Goal: Answer question/provide support

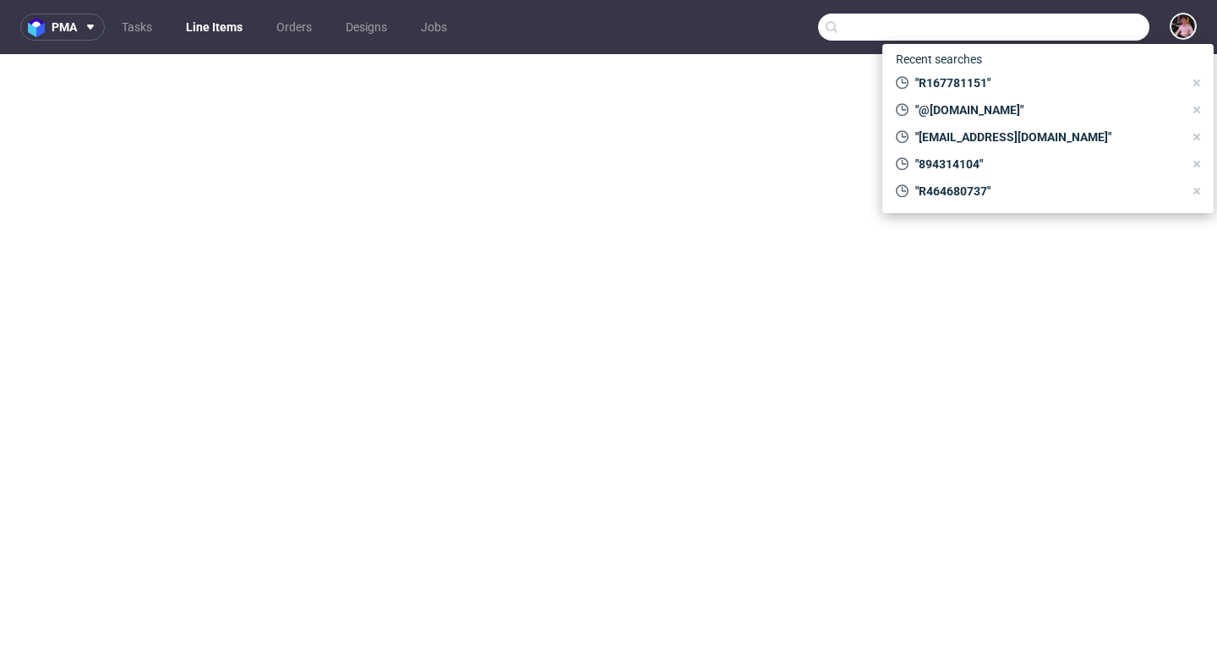
click at [1069, 28] on input "text" at bounding box center [983, 27] width 331 height 27
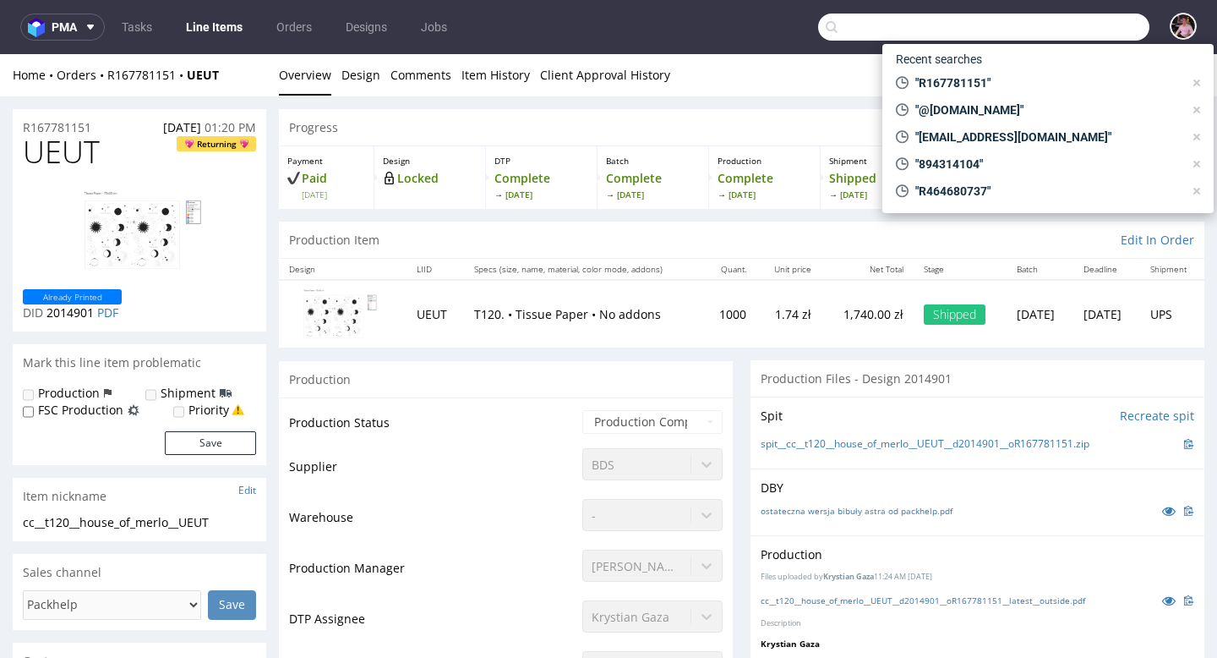
scroll to position [180, 0]
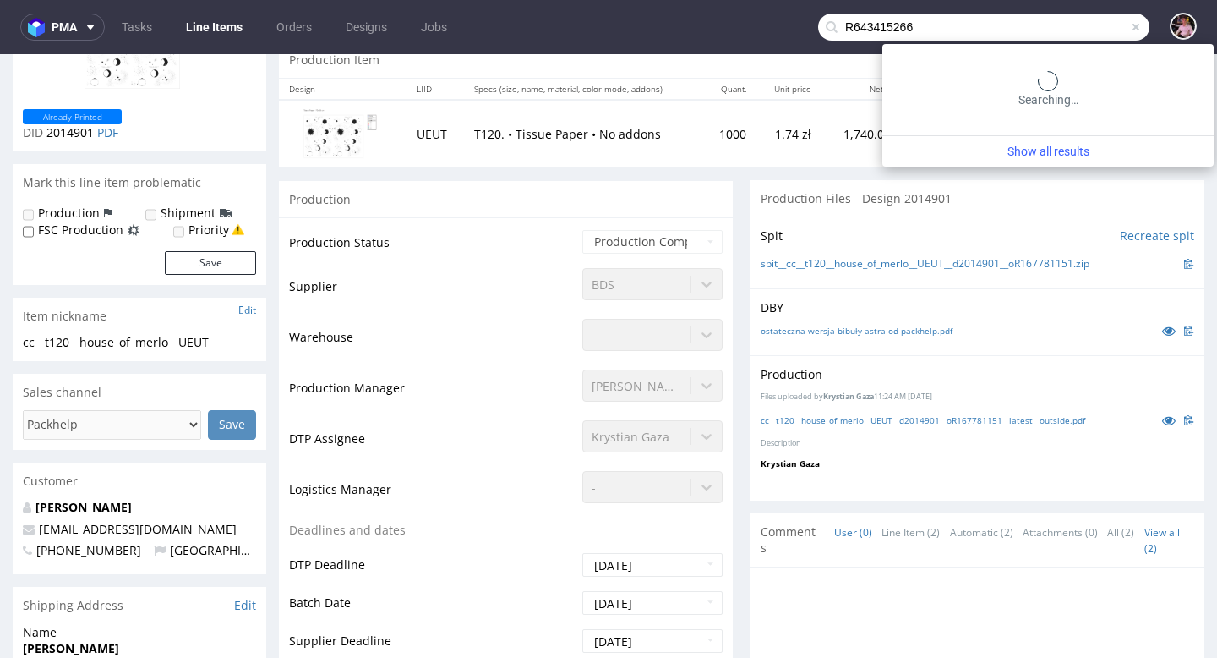
type input "R643415266"
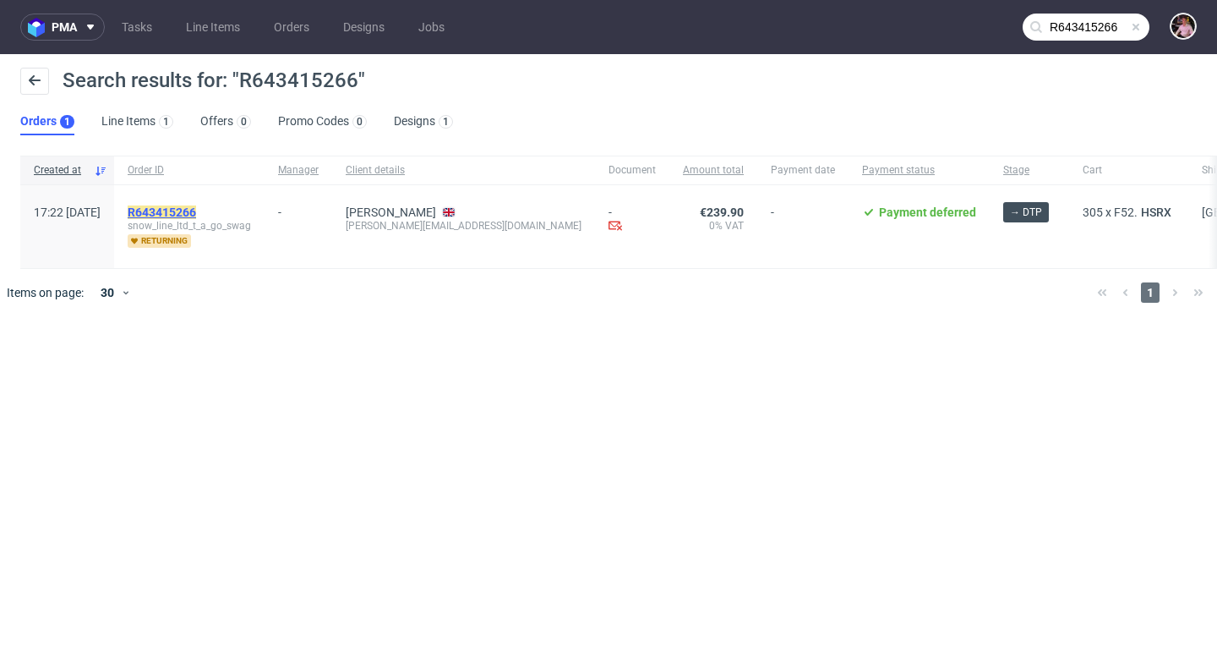
click at [189, 210] on mark "R643415266" at bounding box center [162, 212] width 68 height 14
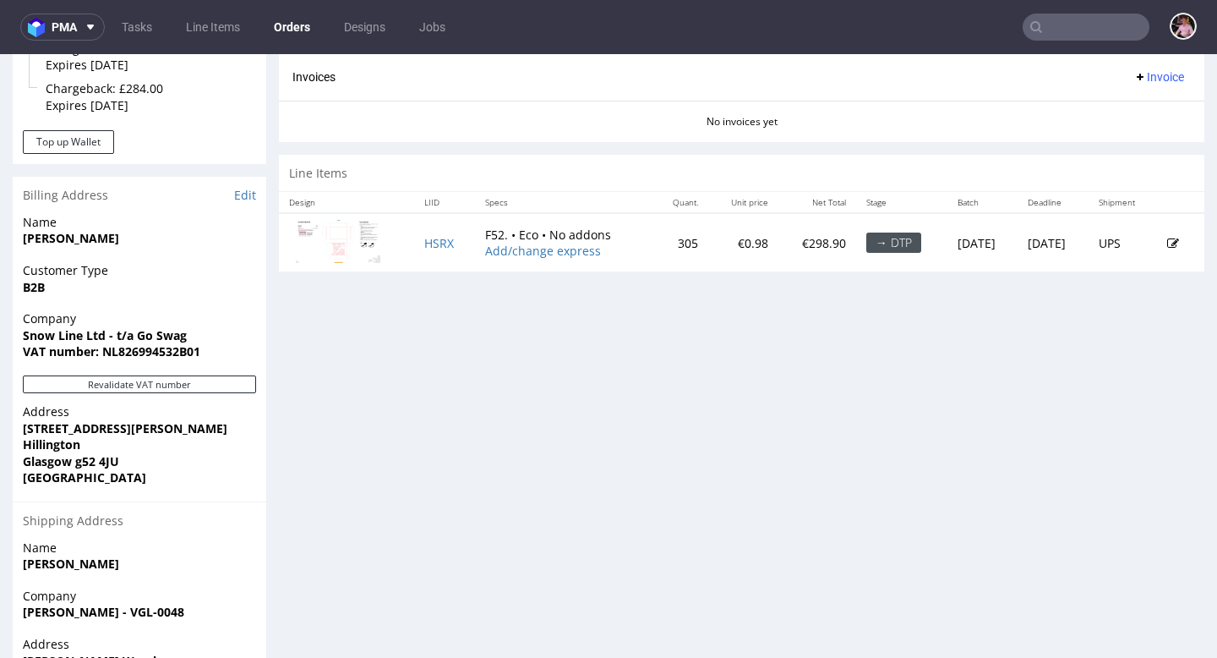
scroll to position [711, 0]
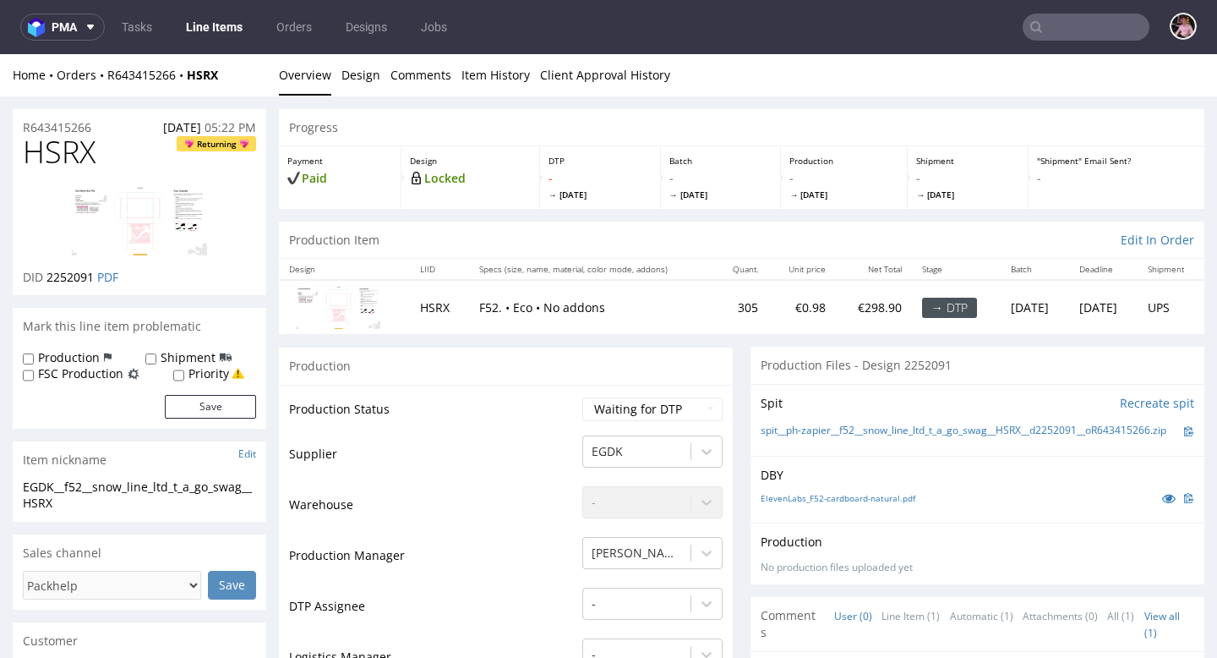
click at [1111, 31] on input "text" at bounding box center [1086, 27] width 127 height 27
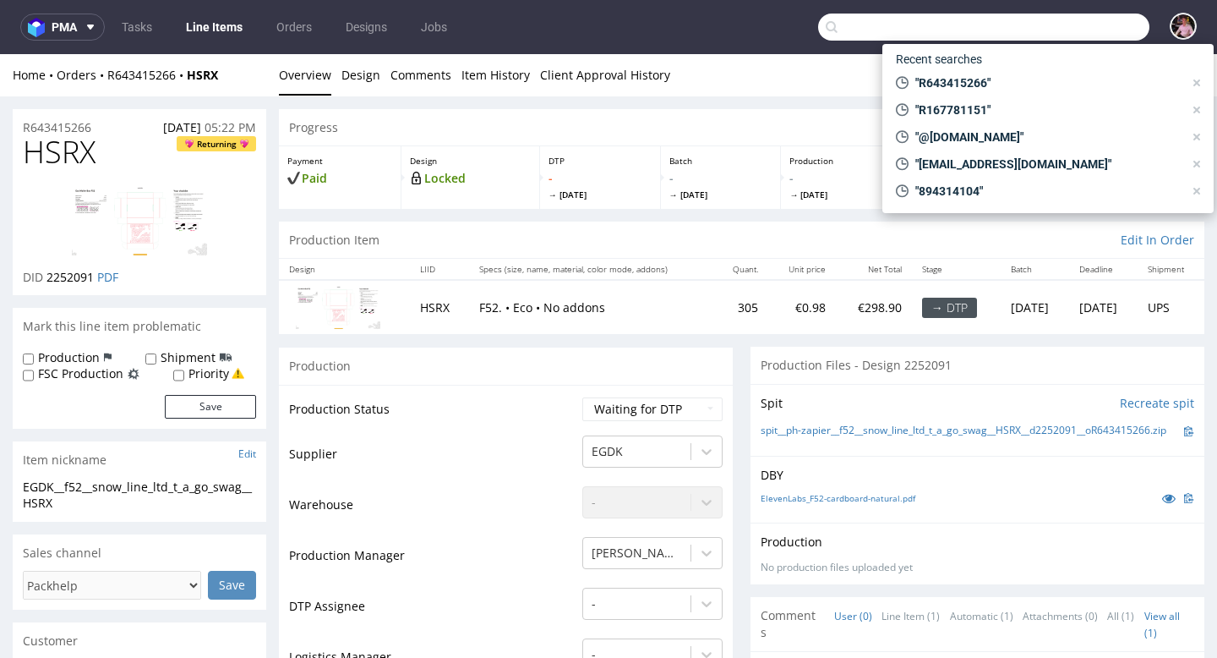
paste input "000002519"
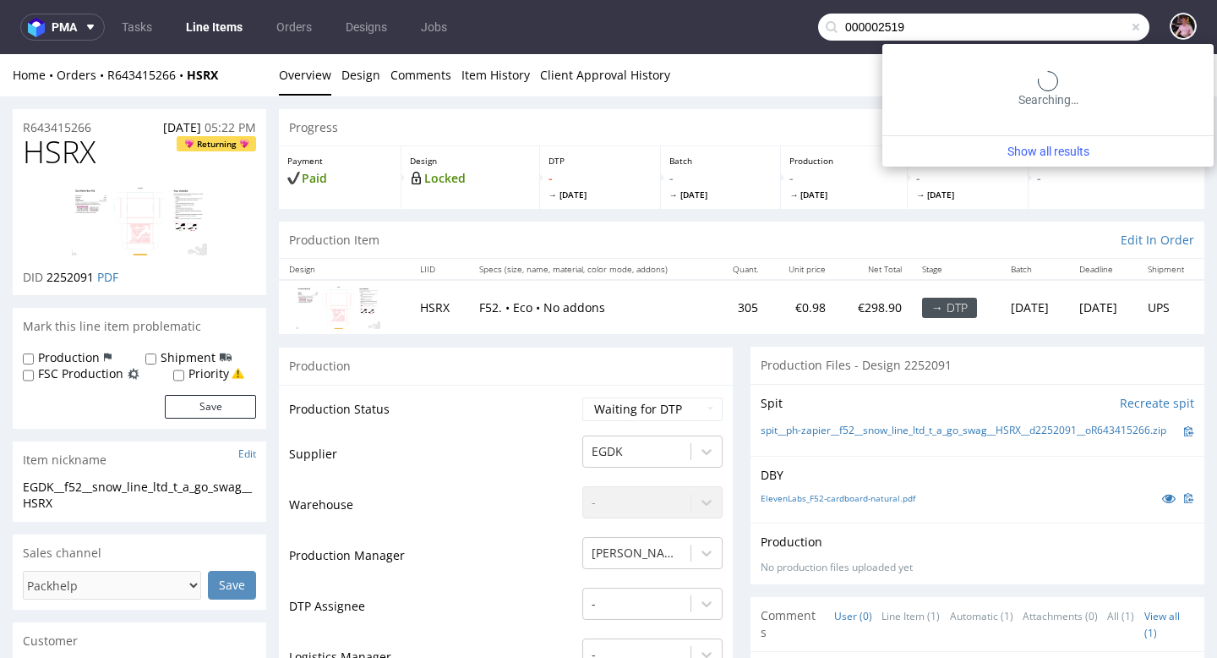
type input "000002519"
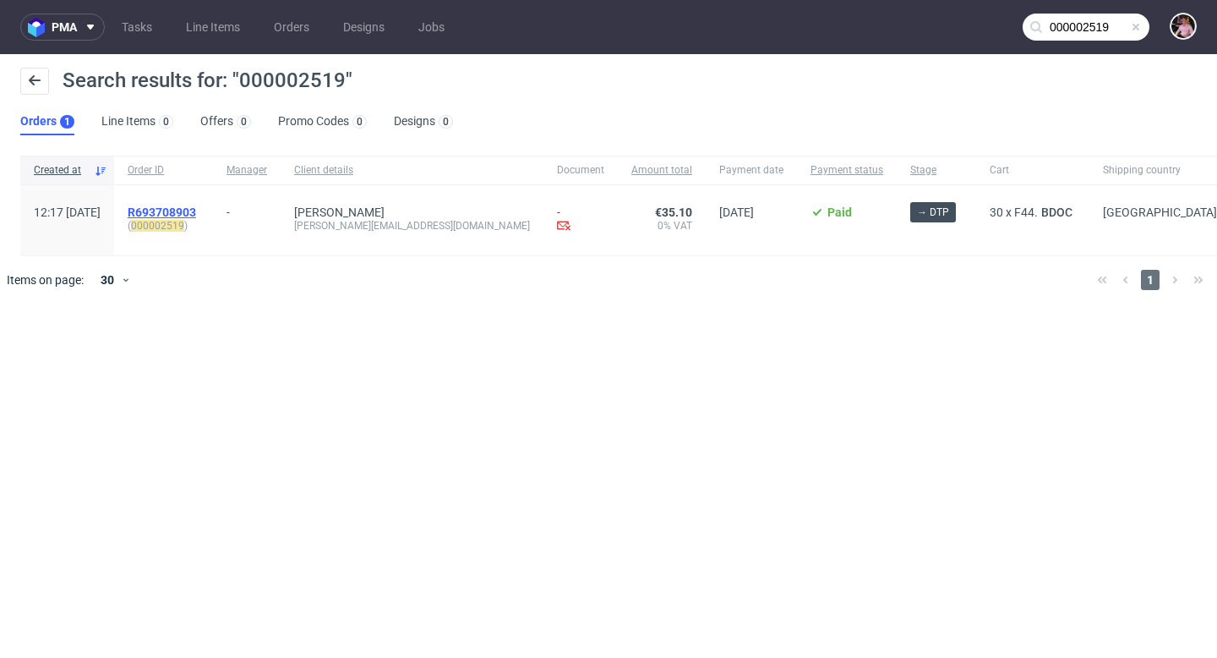
click at [196, 211] on span "R693708903" at bounding box center [162, 212] width 68 height 14
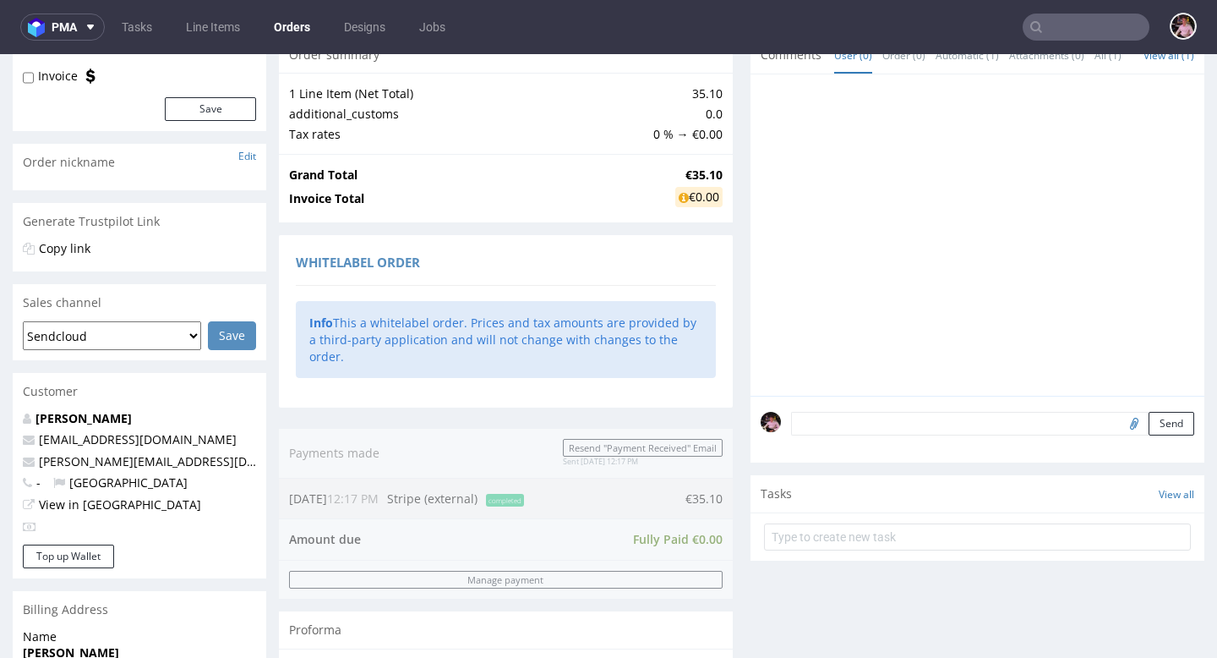
scroll to position [189, 0]
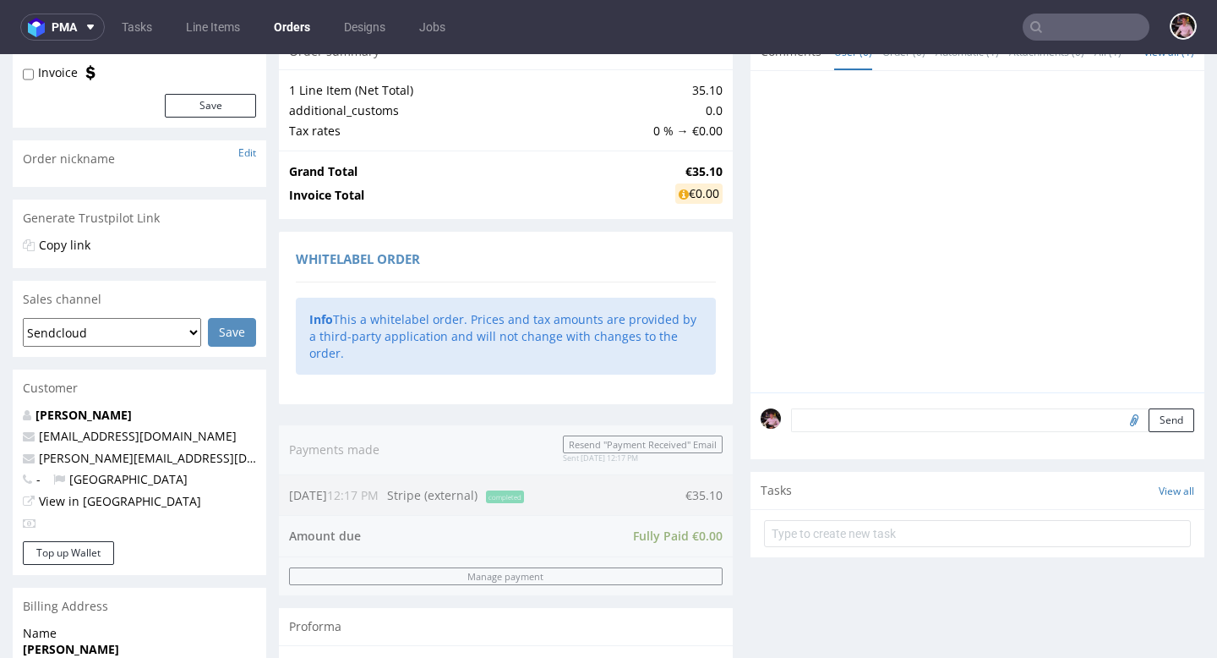
click at [878, 423] on div "Send" at bounding box center [978, 426] width 454 height 68
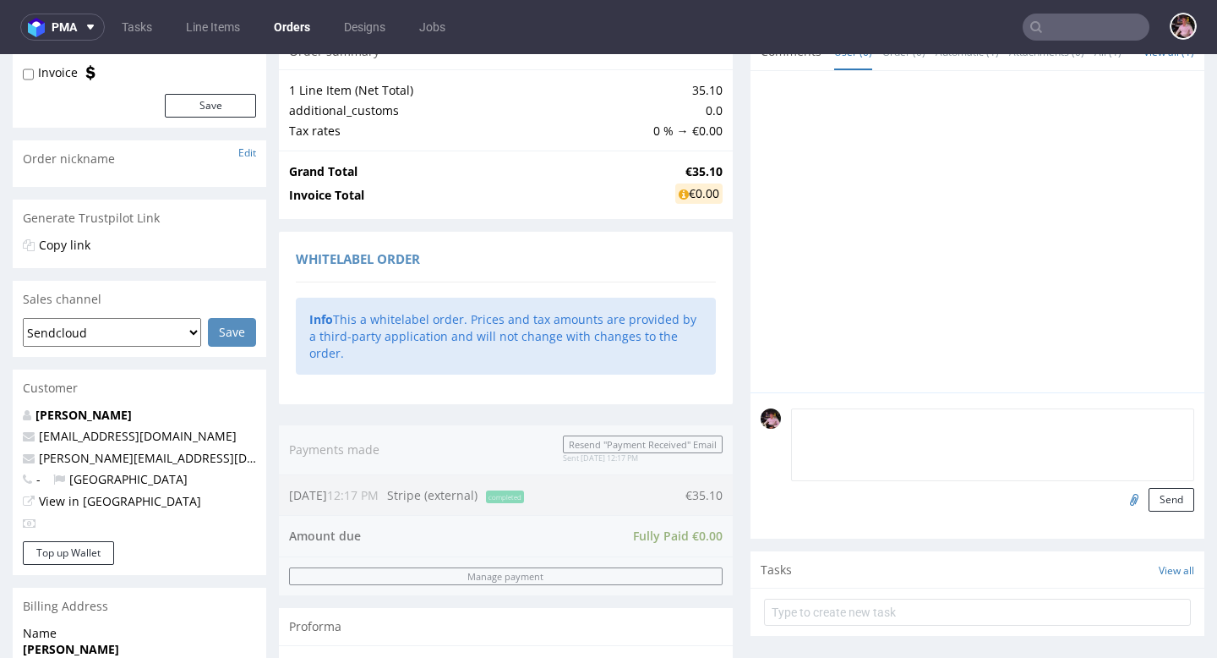
click at [868, 429] on textarea at bounding box center [992, 444] width 403 height 73
paste textarea "[URL][DOMAIN_NAME]"
type textarea "design: [URL][DOMAIN_NAME]"
click at [1160, 510] on button "Send" at bounding box center [1172, 500] width 46 height 24
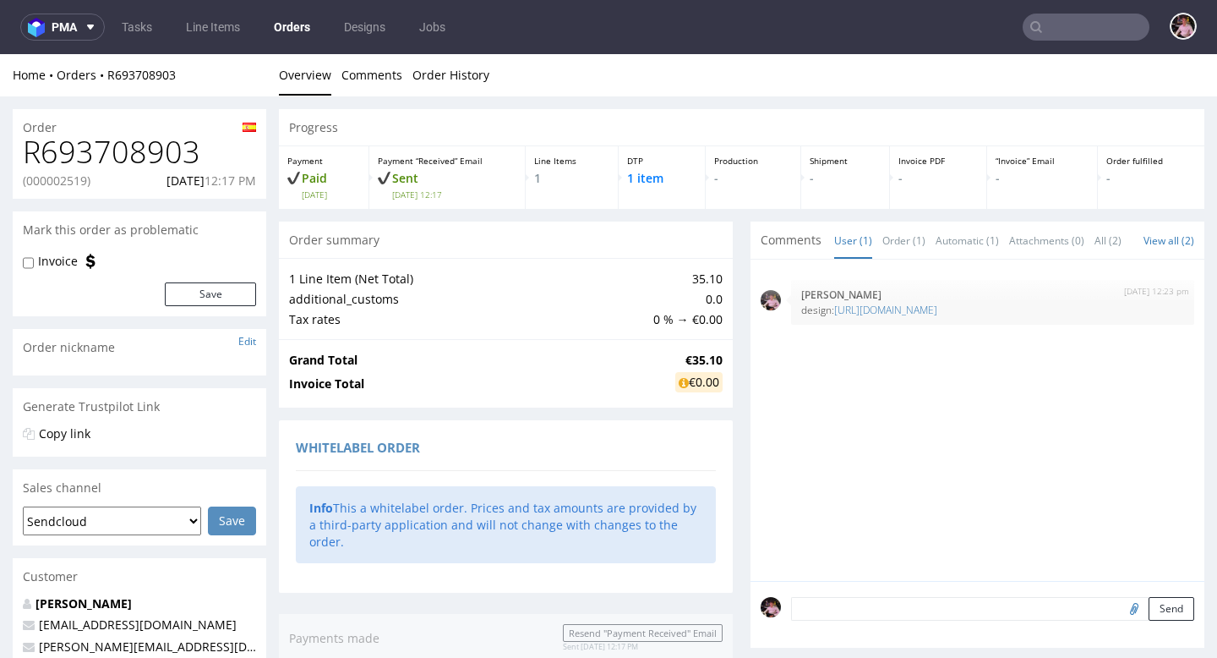
scroll to position [0, 0]
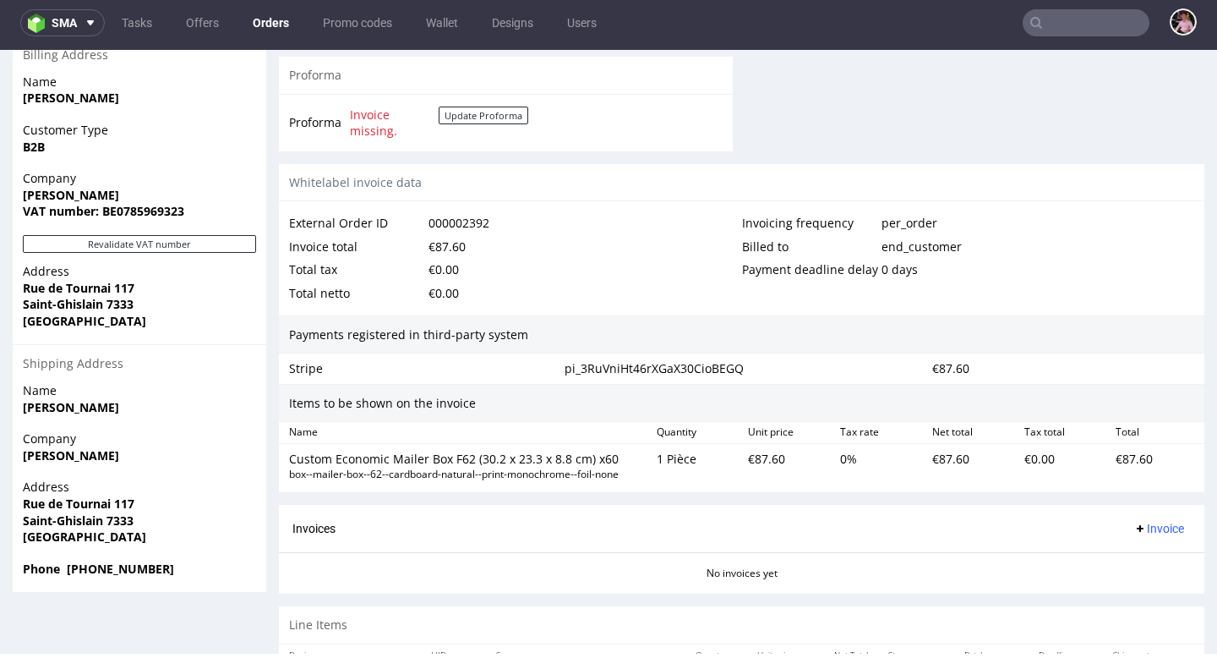
scroll to position [822, 0]
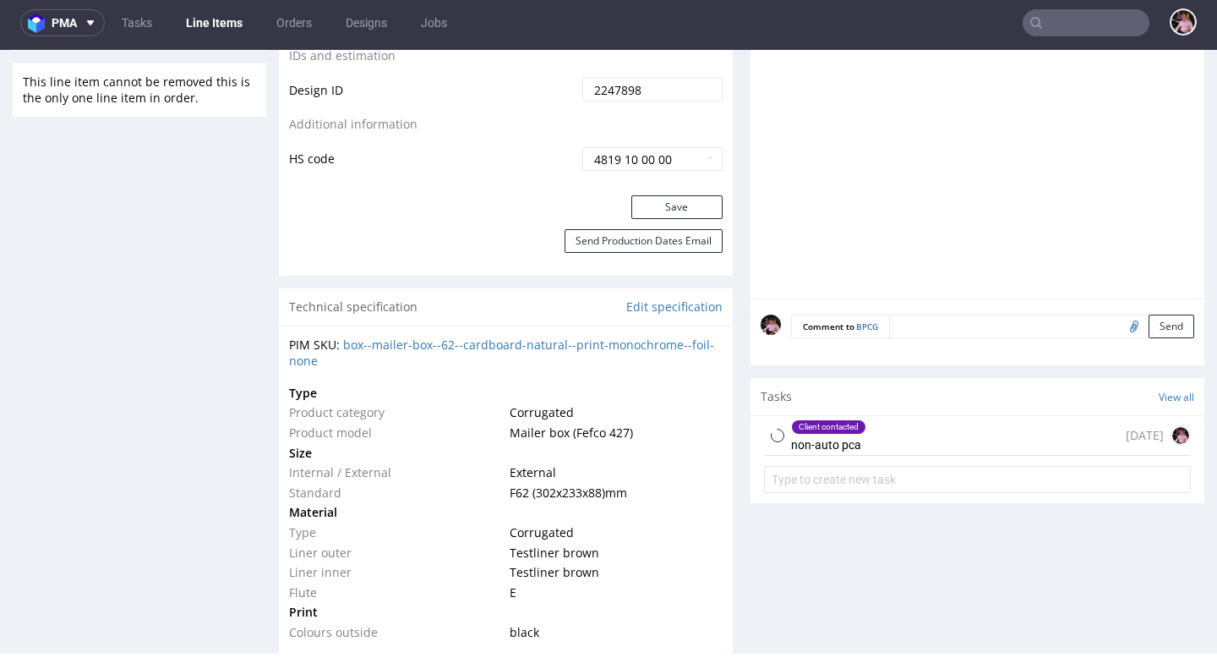
scroll to position [997, 0]
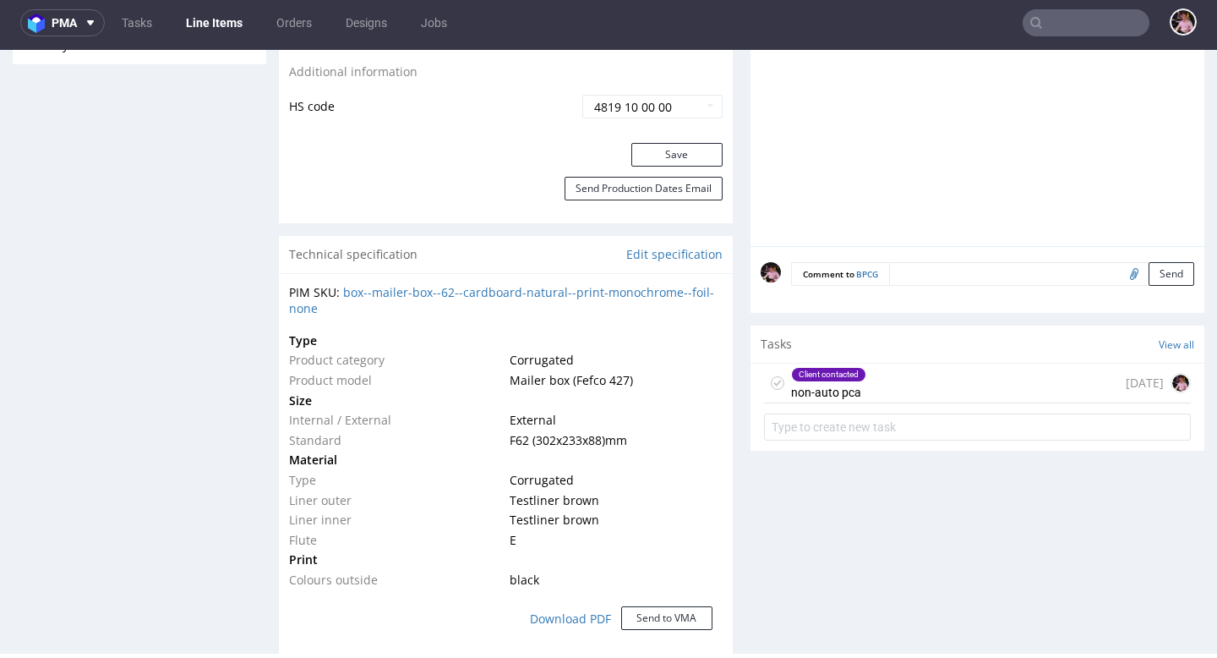
click at [942, 397] on div "Client contacted non-auto pca 7 days ago" at bounding box center [977, 384] width 427 height 40
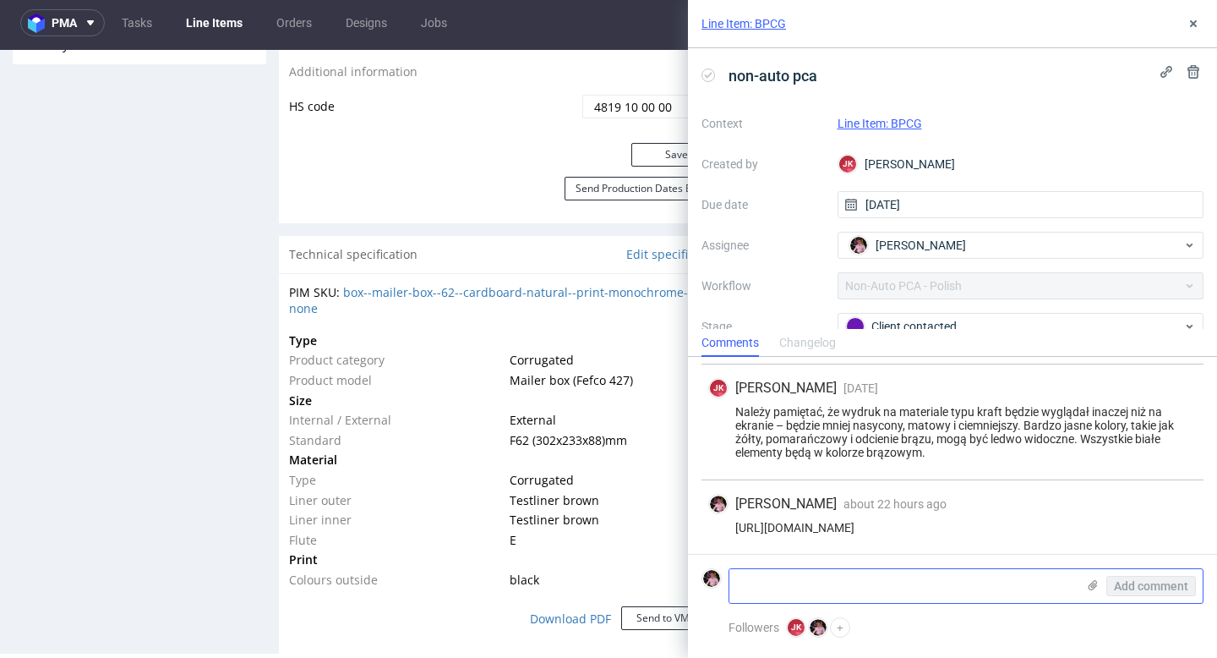
scroll to position [218, 0]
click at [821, 583] on textarea at bounding box center [903, 586] width 347 height 34
paste textarea "There is some change to do on your file. It's not easy to explain by mail. So a…"
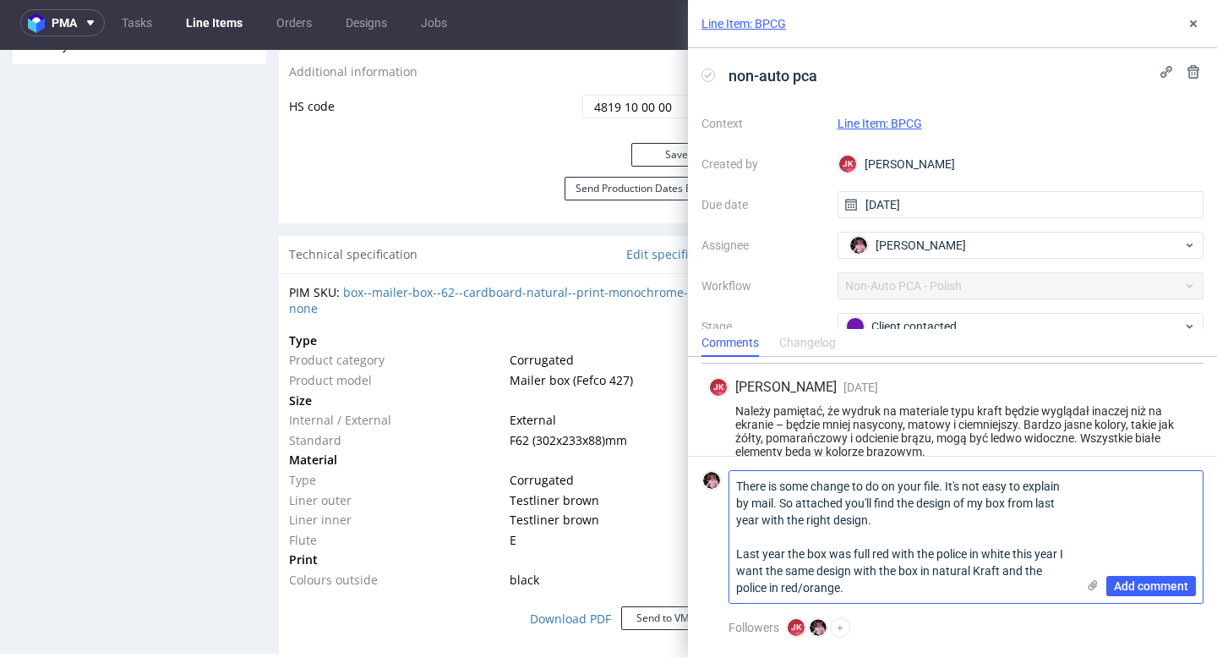
scroll to position [0, 0]
type textarea "There is some change to do on your file. It's not easy to explain by mail. So a…"
click at [1094, 582] on icon at bounding box center [1093, 585] width 14 height 14
click at [0, 0] on input "file" at bounding box center [0, 0] width 0 height 0
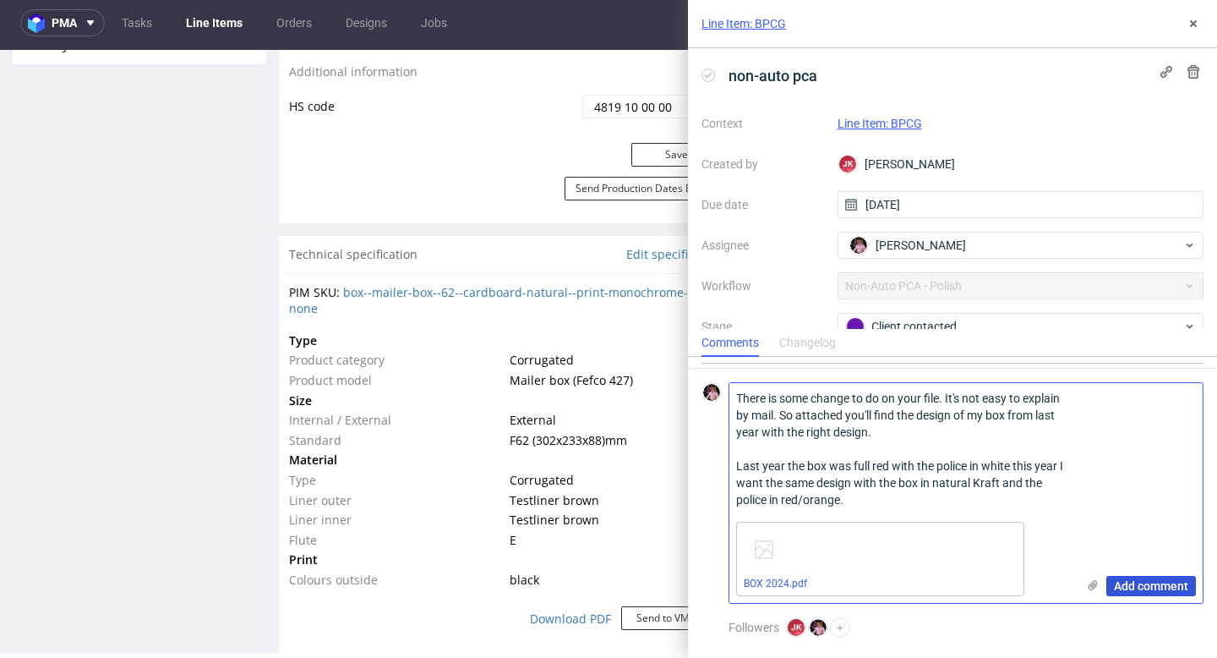
click at [1149, 585] on span "Add comment" at bounding box center [1151, 586] width 74 height 12
